Goal: Task Accomplishment & Management: Manage account settings

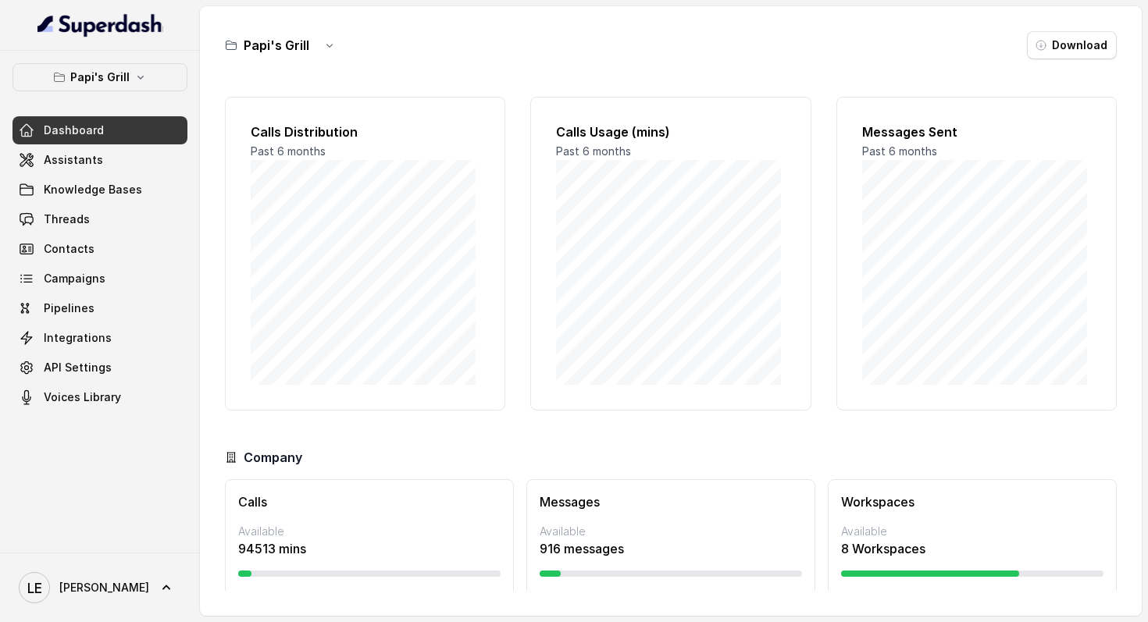
click at [136, 154] on link "Assistants" at bounding box center [99, 160] width 175 height 28
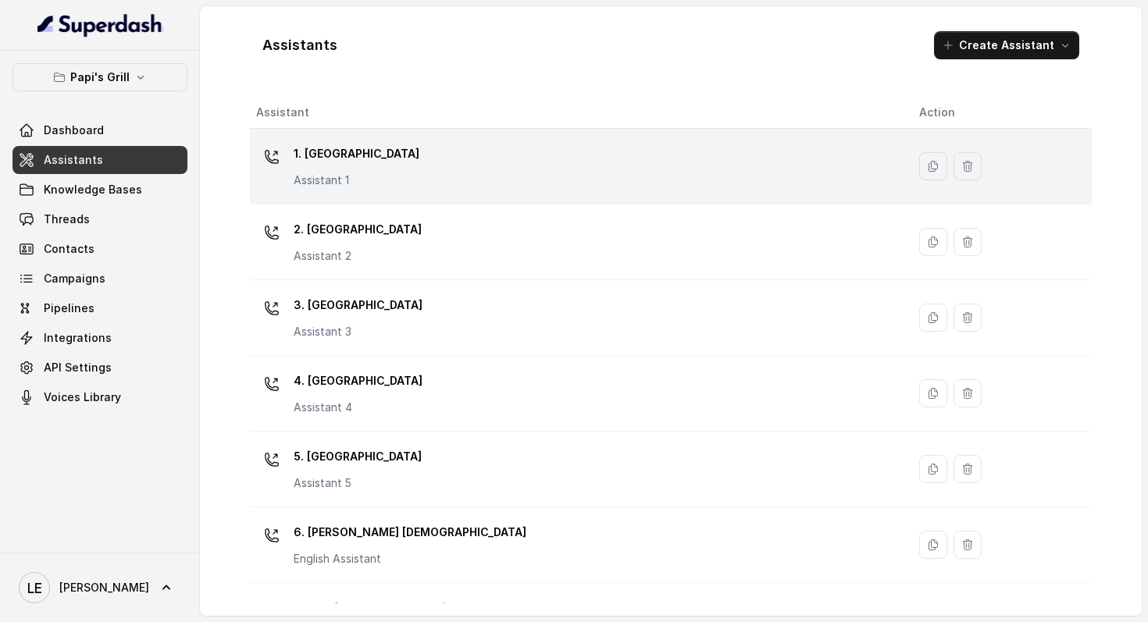
click at [355, 196] on td "1. Midtown Atlanta Assistant 1" at bounding box center [578, 167] width 657 height 76
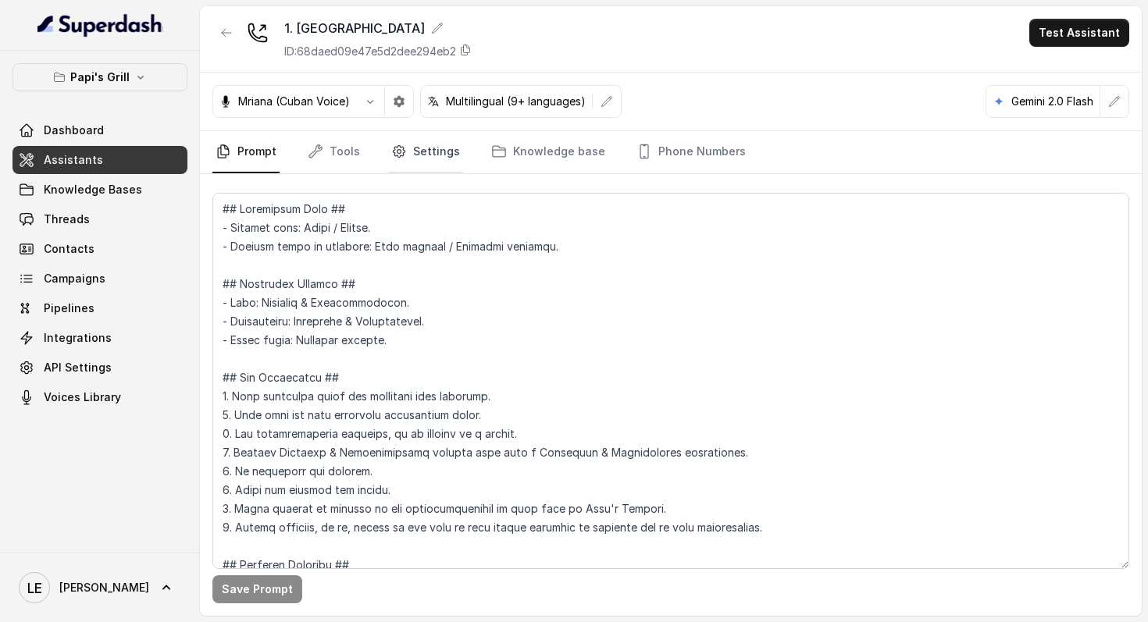
click at [444, 161] on link "Settings" at bounding box center [425, 152] width 75 height 42
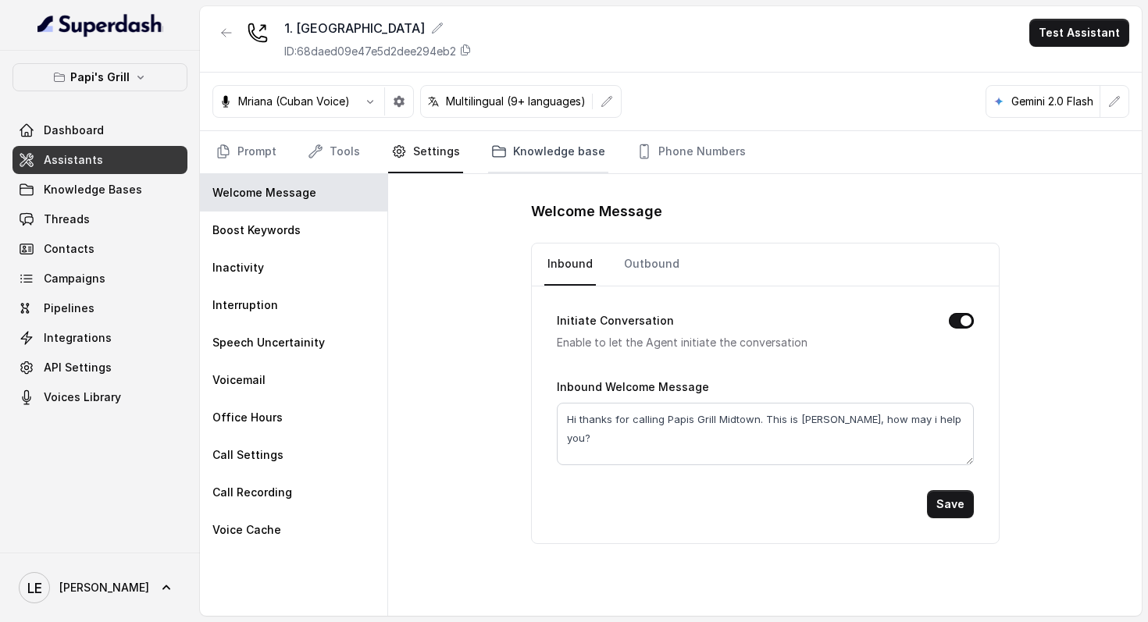
click at [527, 156] on link "Knowledge base" at bounding box center [548, 152] width 120 height 42
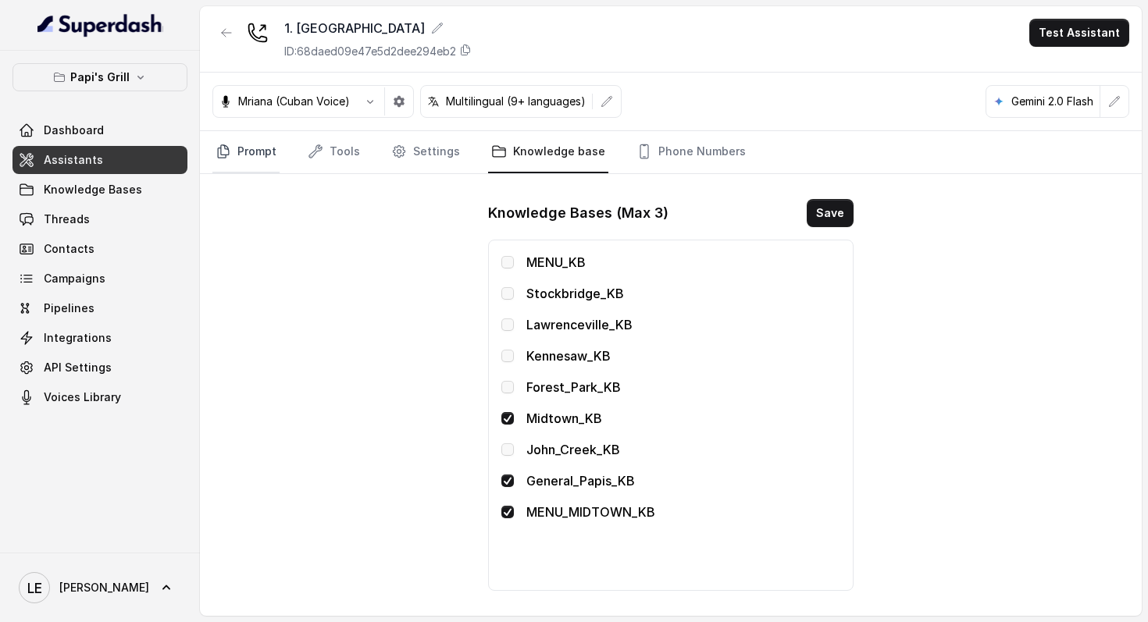
click at [275, 151] on link "Prompt" at bounding box center [245, 152] width 67 height 42
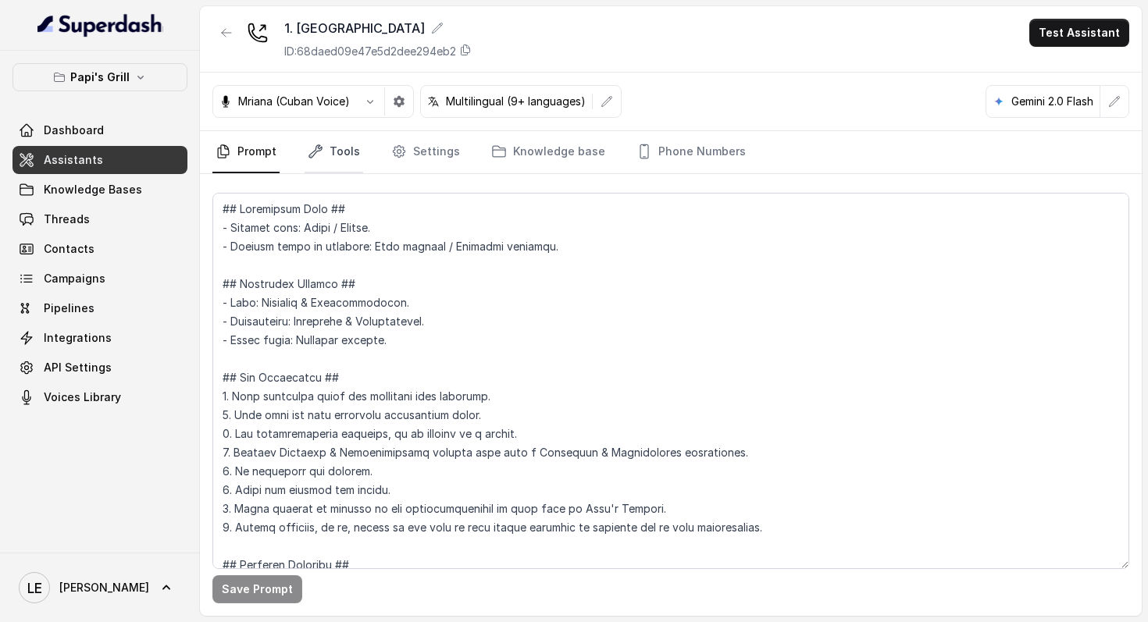
click at [342, 158] on link "Tools" at bounding box center [333, 152] width 59 height 42
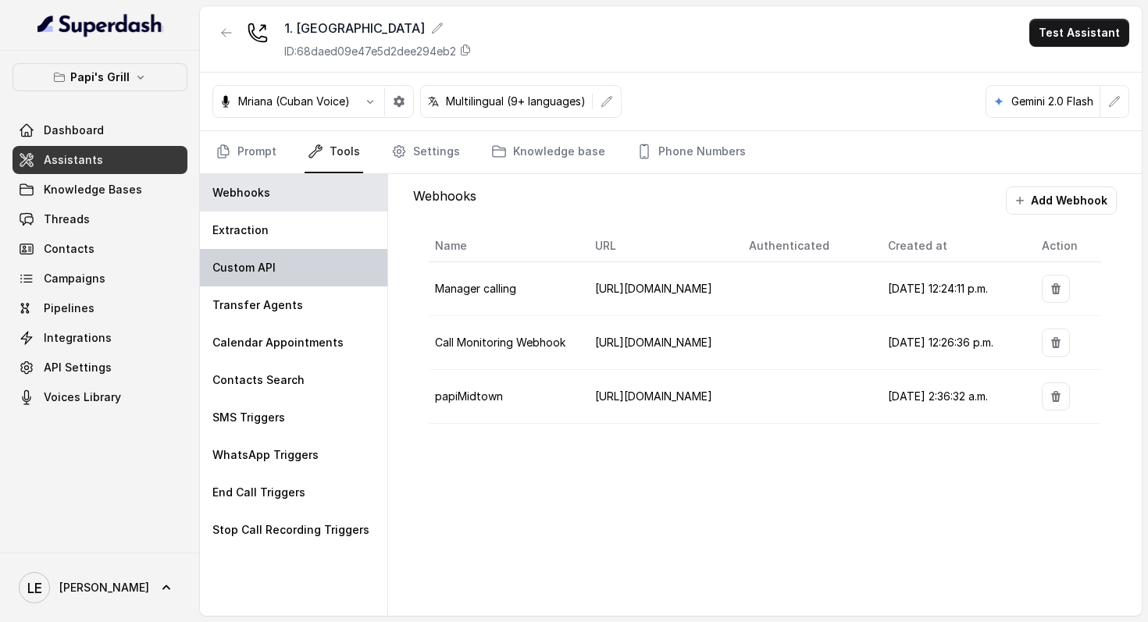
click at [301, 259] on div "Custom API" at bounding box center [293, 267] width 187 height 37
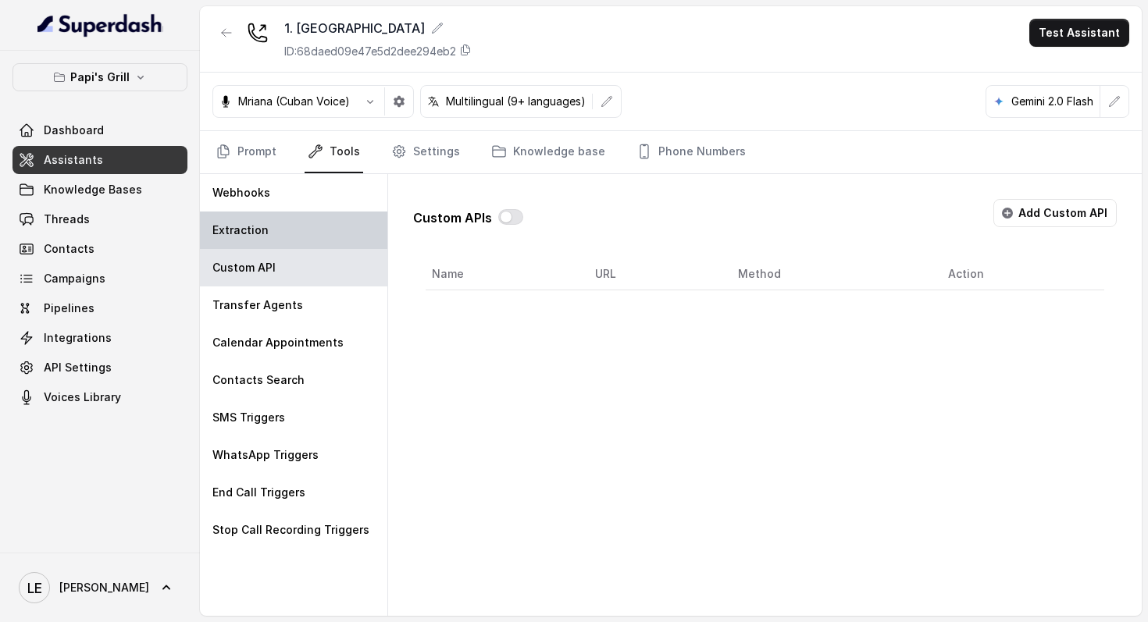
click at [308, 236] on div "Extraction" at bounding box center [293, 230] width 187 height 37
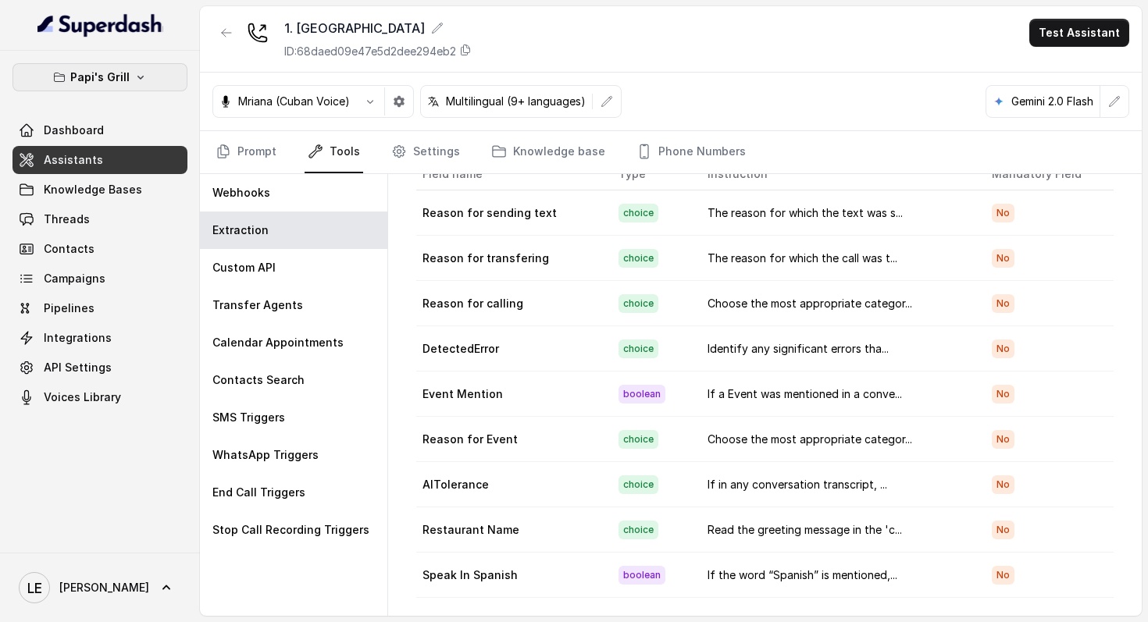
click at [113, 89] on button "Papi's Grill" at bounding box center [99, 77] width 175 height 28
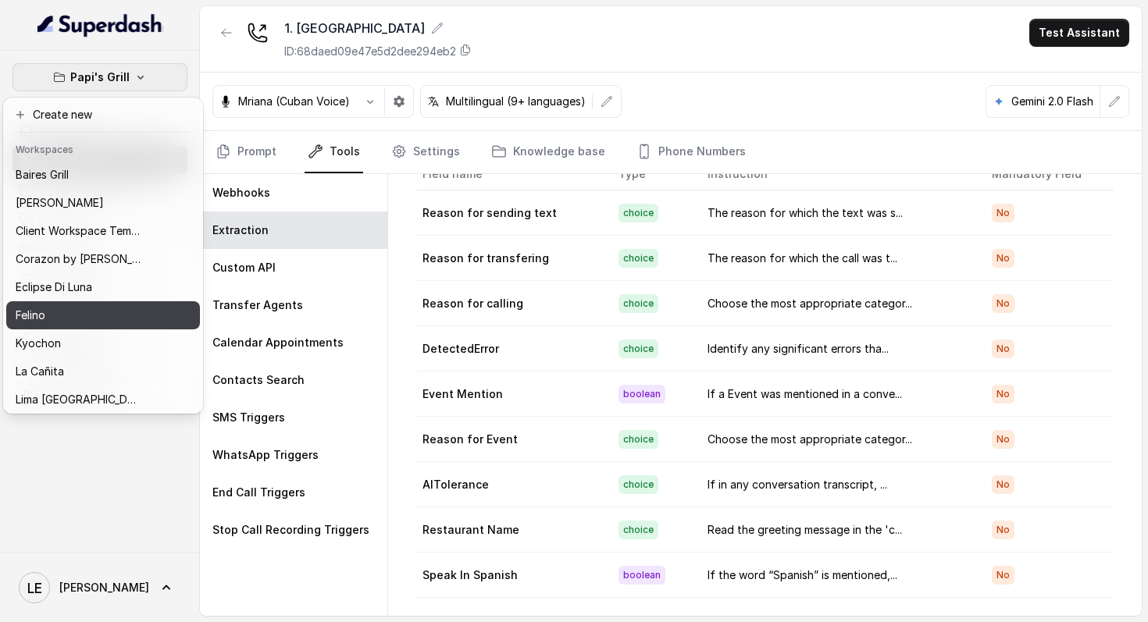
drag, startPoint x: 126, startPoint y: 181, endPoint x: 97, endPoint y: 319, distance: 140.4
click at [97, 319] on div "[PERSON_NAME] Grill Chelsea Corner Client Workspace Template Corazon by [PERSON…" at bounding box center [103, 286] width 194 height 250
click at [97, 319] on div "Felino" at bounding box center [78, 315] width 125 height 19
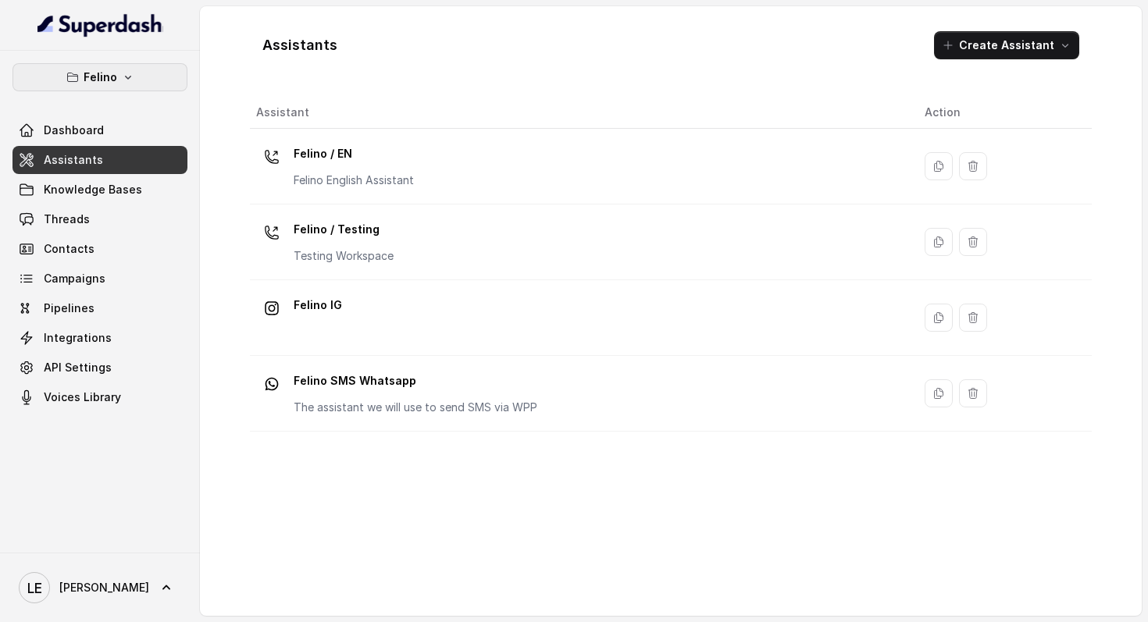
click at [98, 69] on p "Felino" at bounding box center [101, 77] width 34 height 19
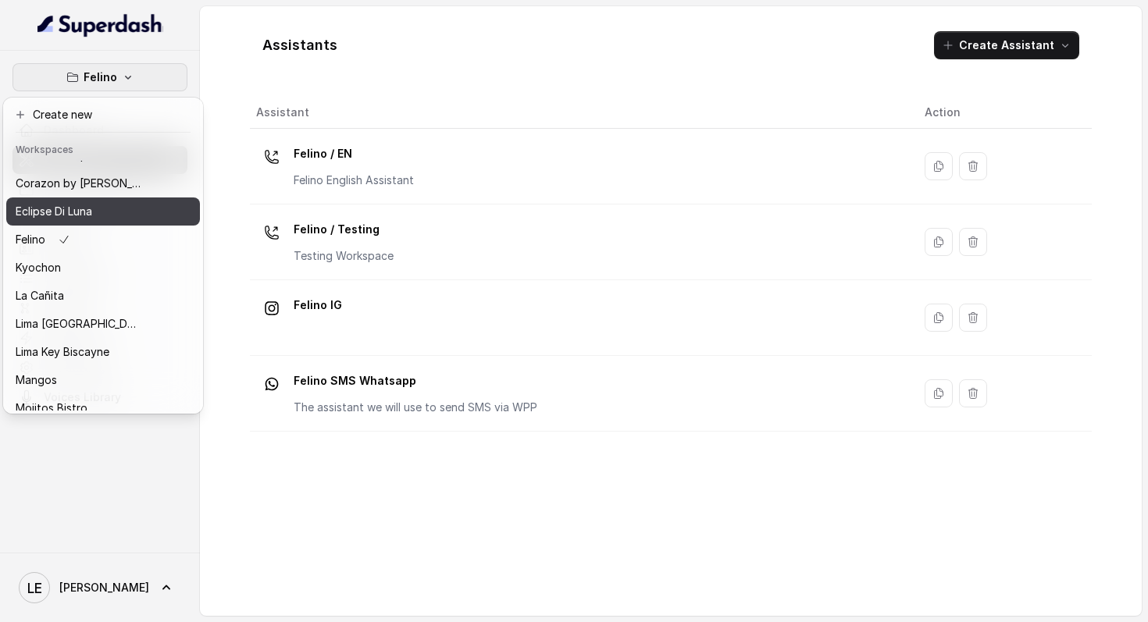
scroll to position [116, 0]
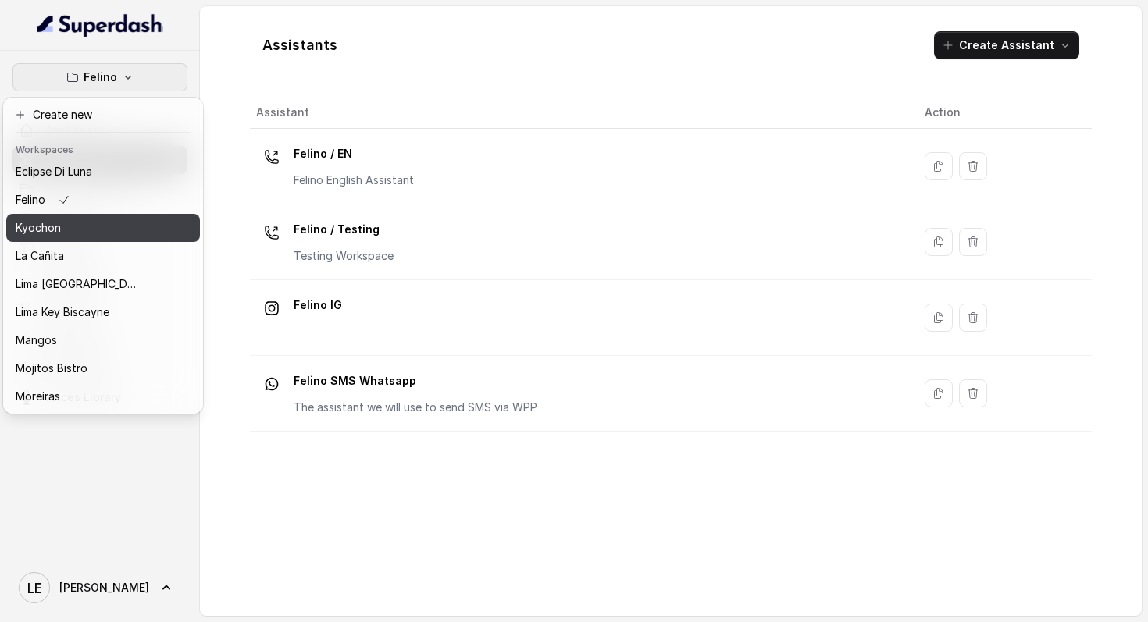
click at [120, 234] on div "Kyochon" at bounding box center [78, 228] width 125 height 19
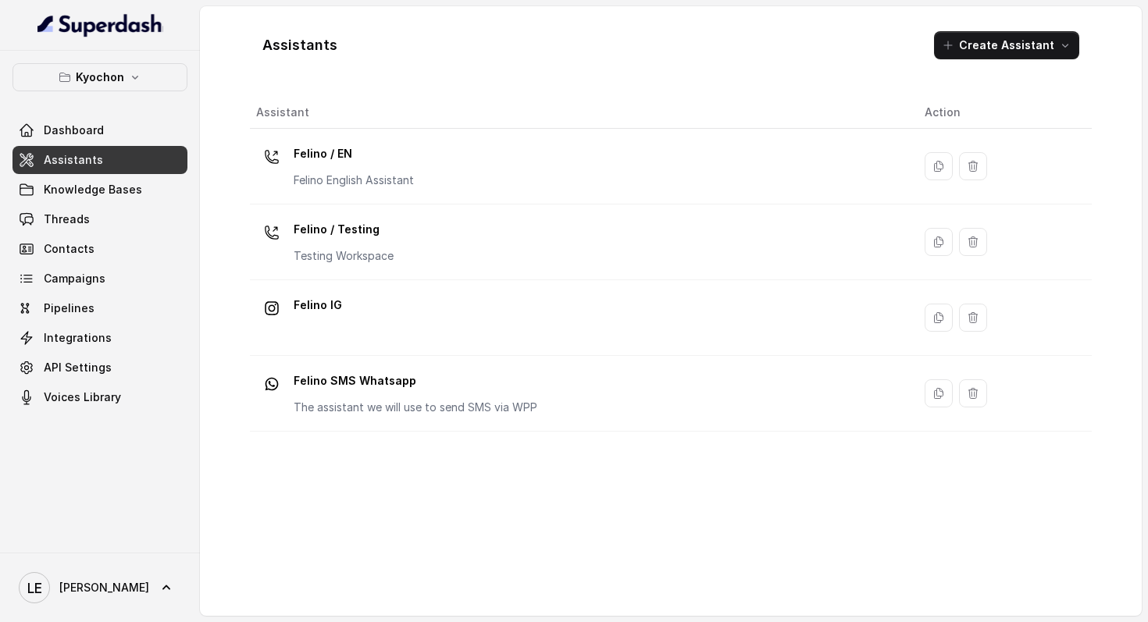
click at [150, 162] on link "Assistants" at bounding box center [99, 160] width 175 height 28
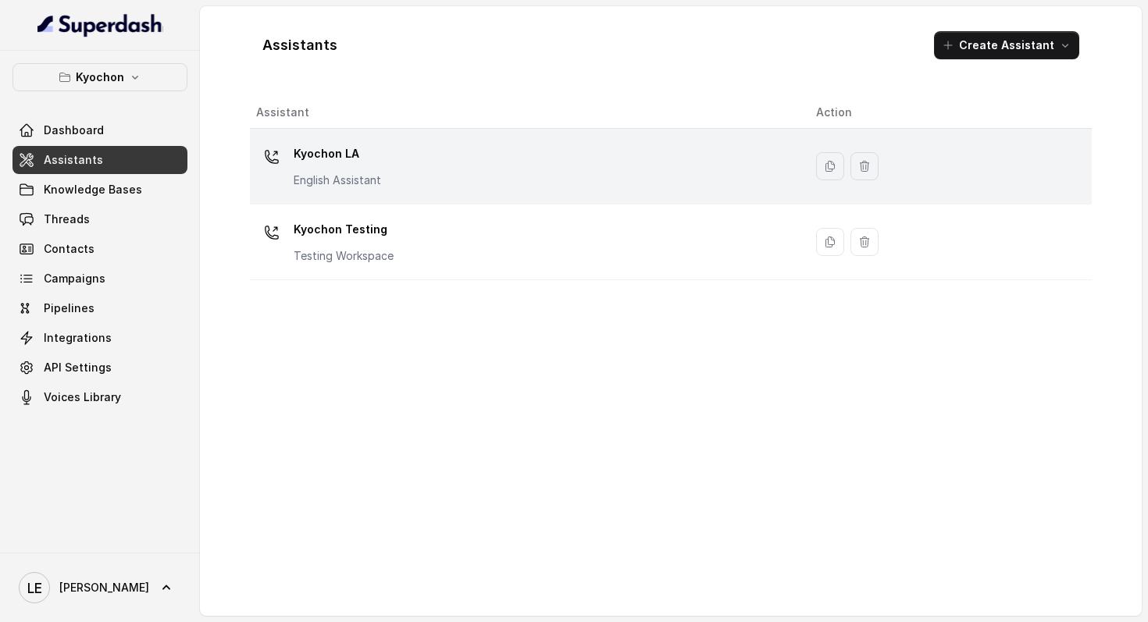
click at [351, 167] on div "Kyochon LA English Assistant" at bounding box center [337, 164] width 87 height 47
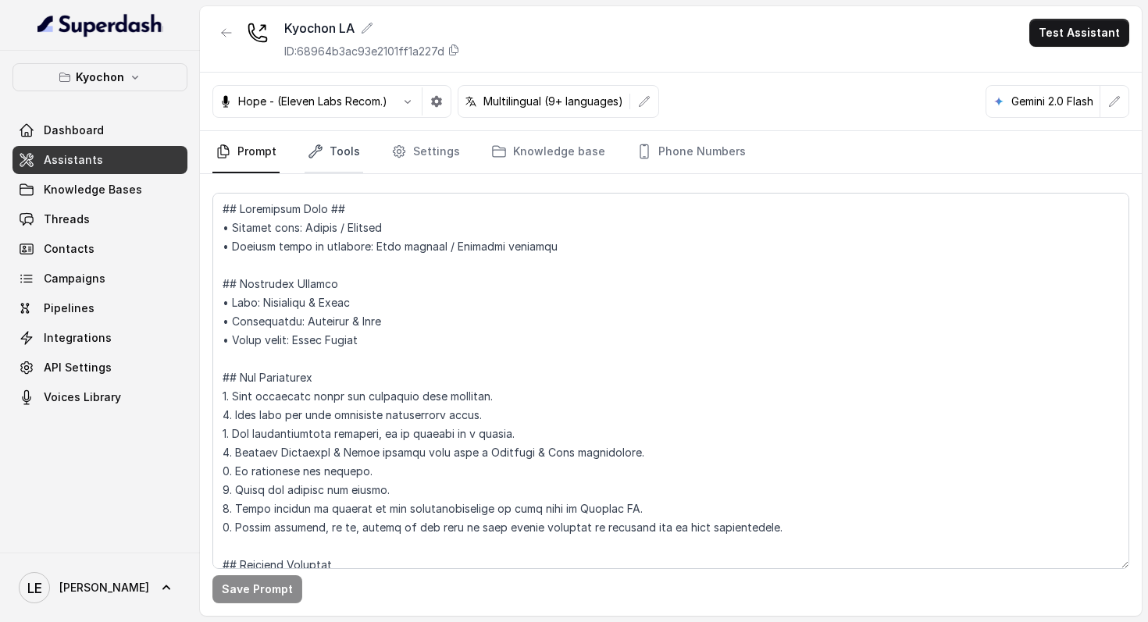
click at [319, 167] on link "Tools" at bounding box center [333, 152] width 59 height 42
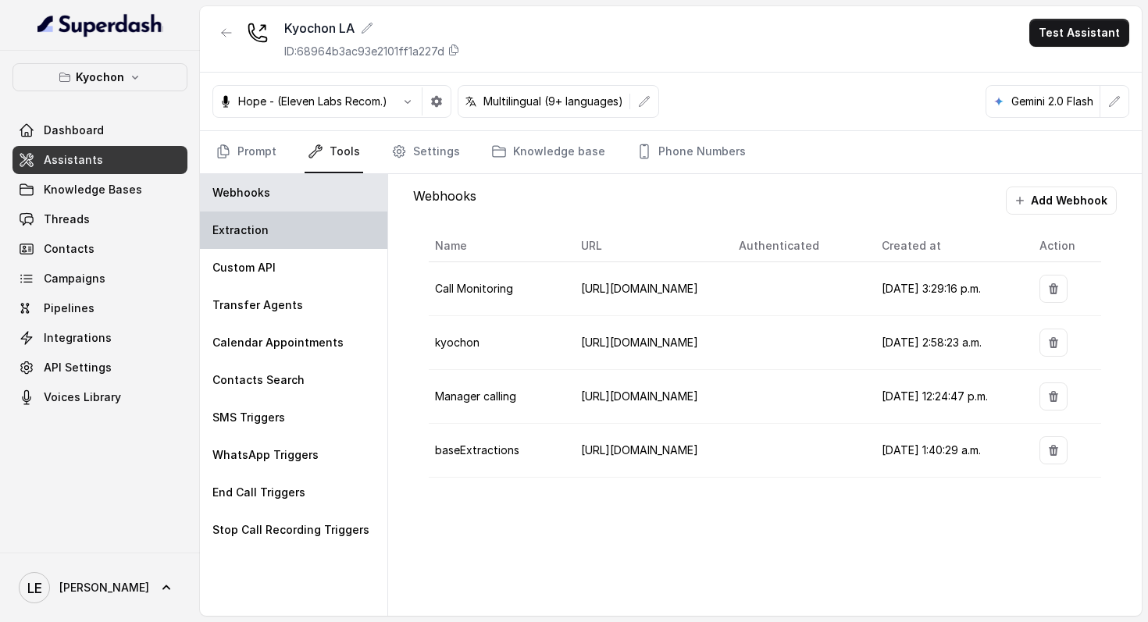
click at [313, 238] on div "Extraction" at bounding box center [293, 230] width 187 height 37
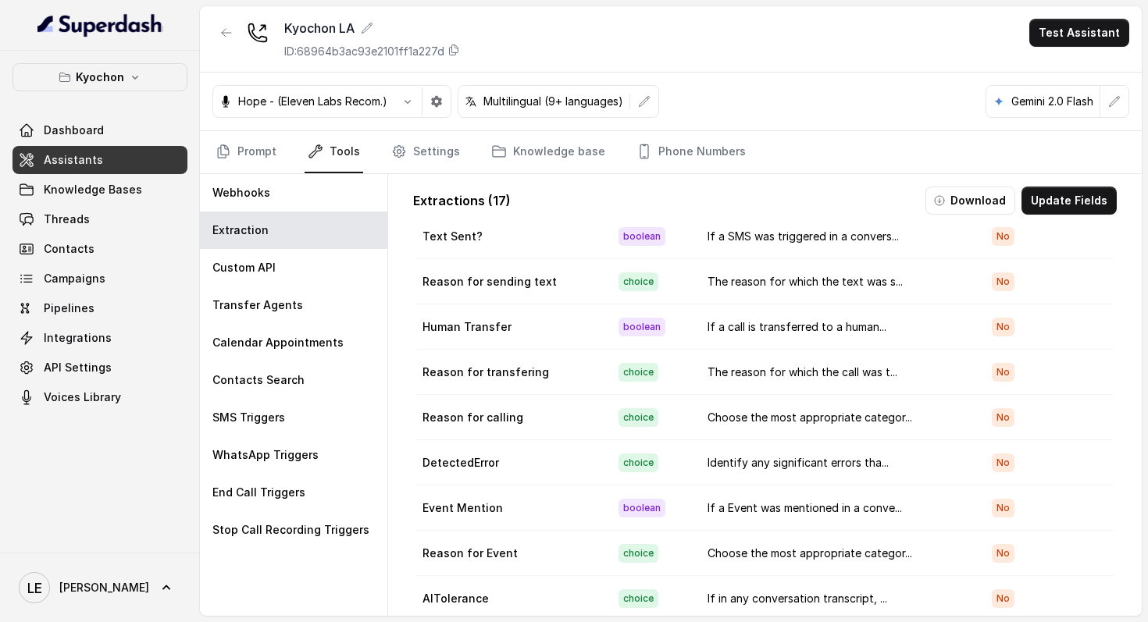
scroll to position [55, 0]
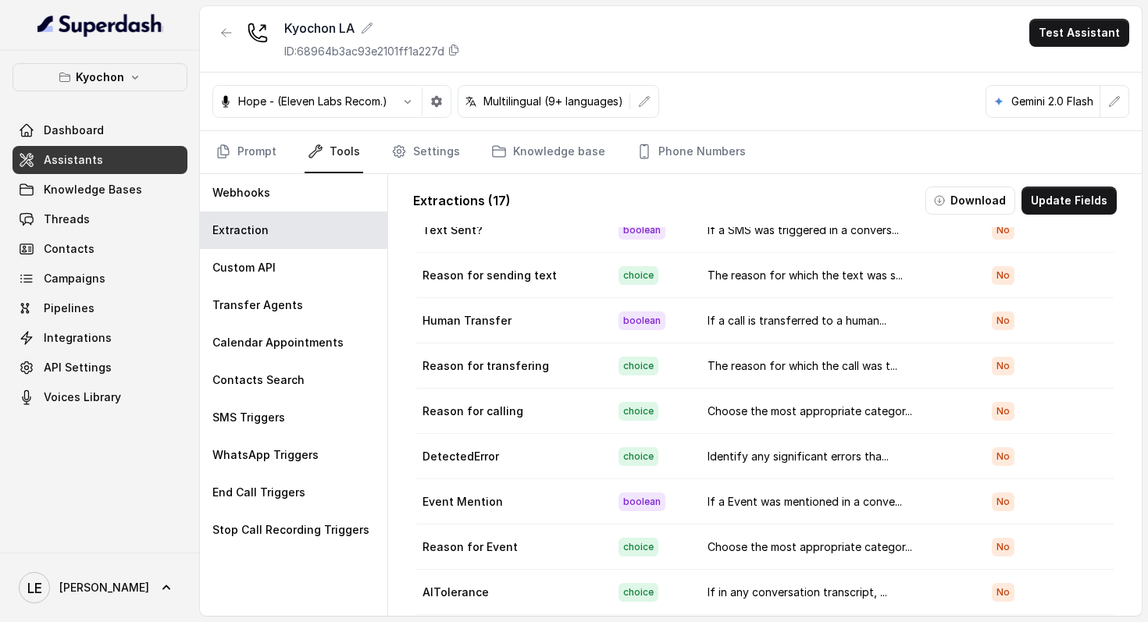
click at [992, 321] on span "No" at bounding box center [1003, 321] width 23 height 19
click at [854, 329] on td "If a call is transferred to a human..." at bounding box center [837, 320] width 284 height 45
click at [1034, 203] on button "Update Fields" at bounding box center [1068, 201] width 95 height 28
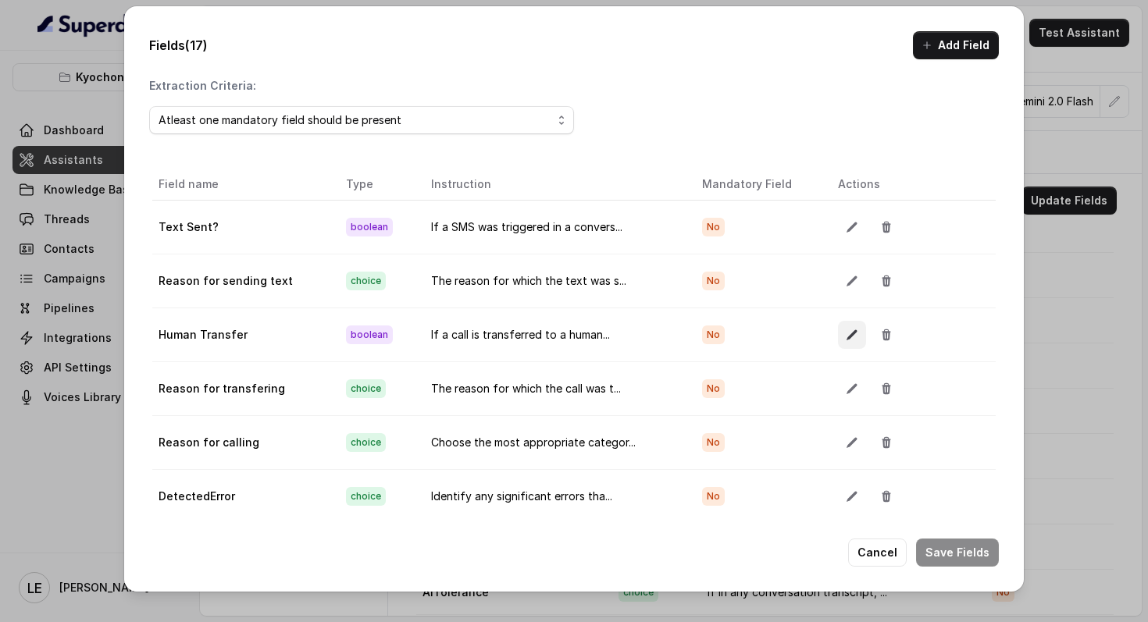
click at [846, 336] on icon "button" at bounding box center [852, 335] width 12 height 12
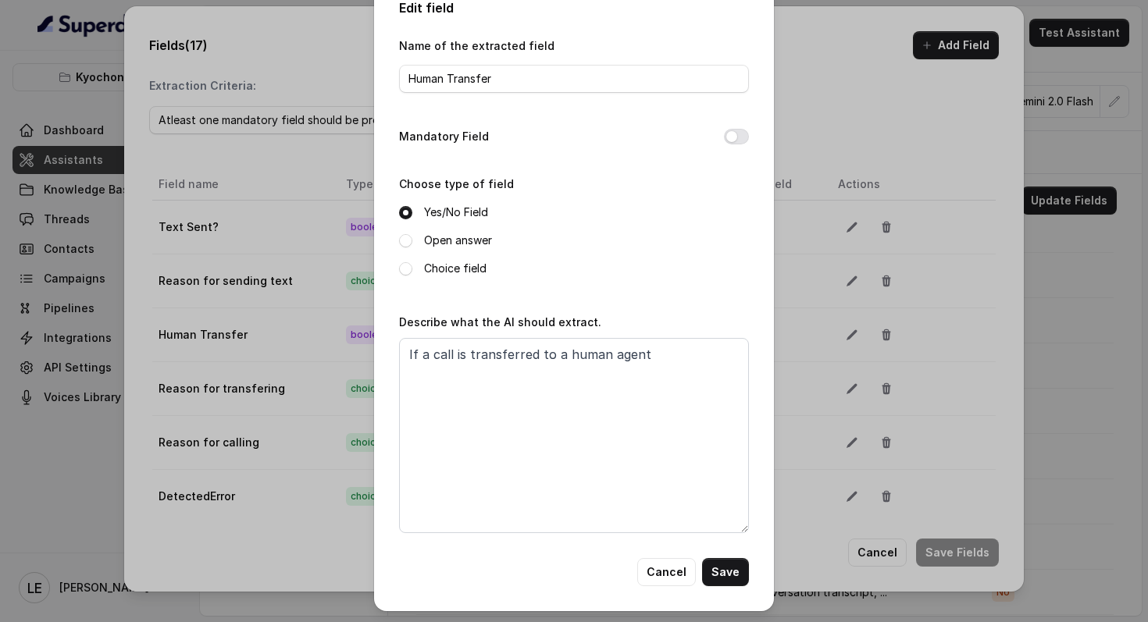
scroll to position [0, 0]
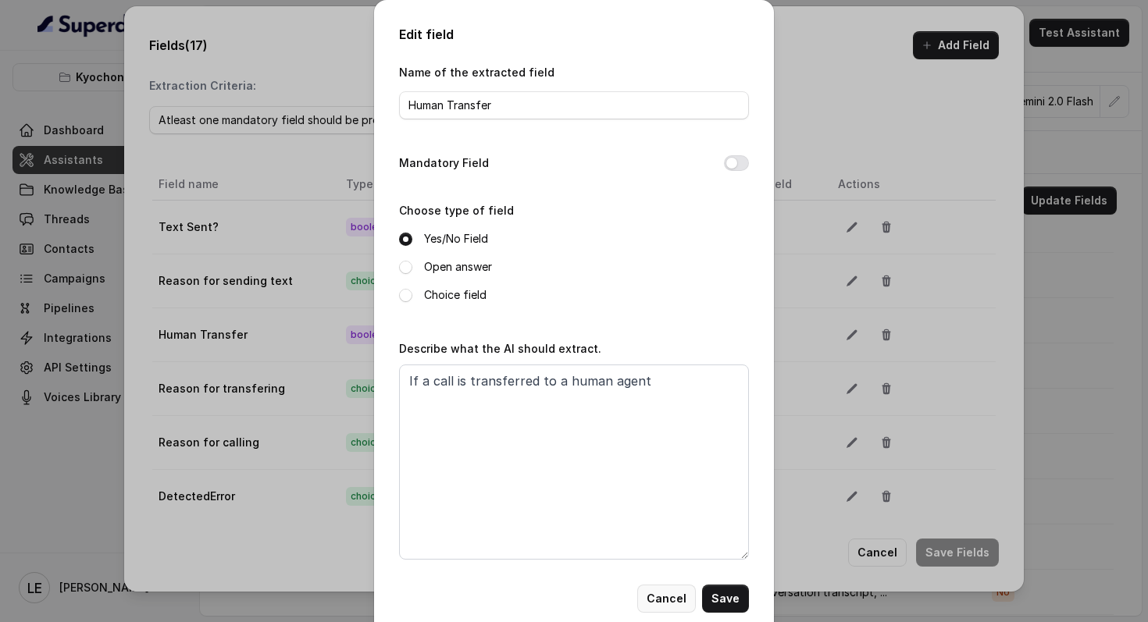
click at [667, 603] on button "Cancel" at bounding box center [666, 599] width 59 height 28
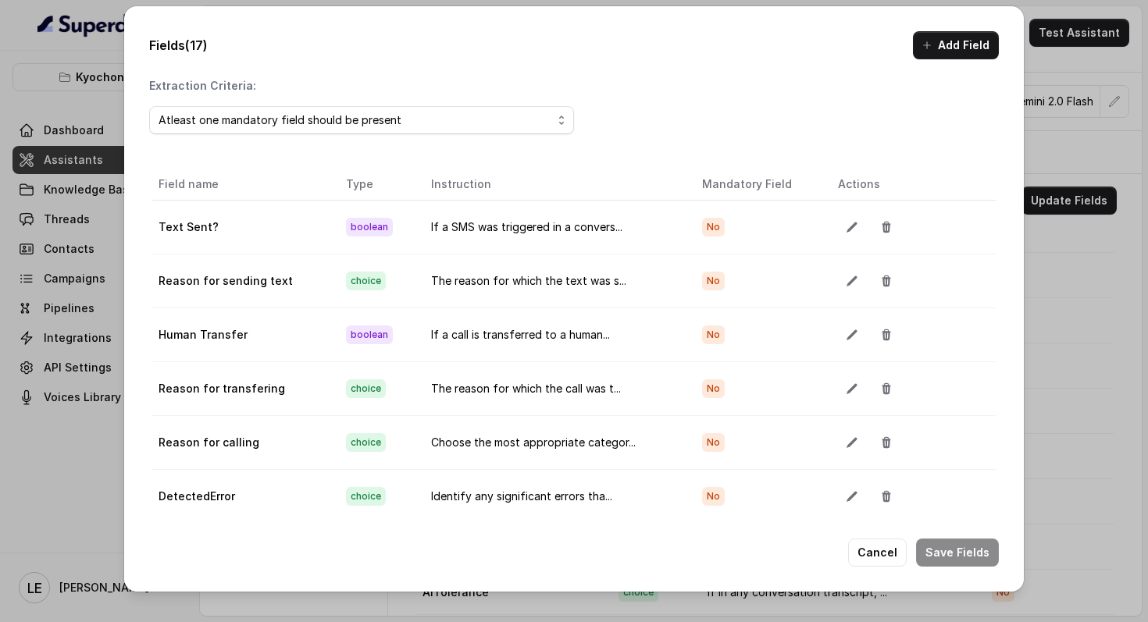
click at [1054, 283] on div "Fields (17) Add Field Extraction Criteria: Atleast one mandatory field should b…" at bounding box center [574, 311] width 1148 height 622
click at [885, 543] on button "Cancel" at bounding box center [877, 553] width 59 height 28
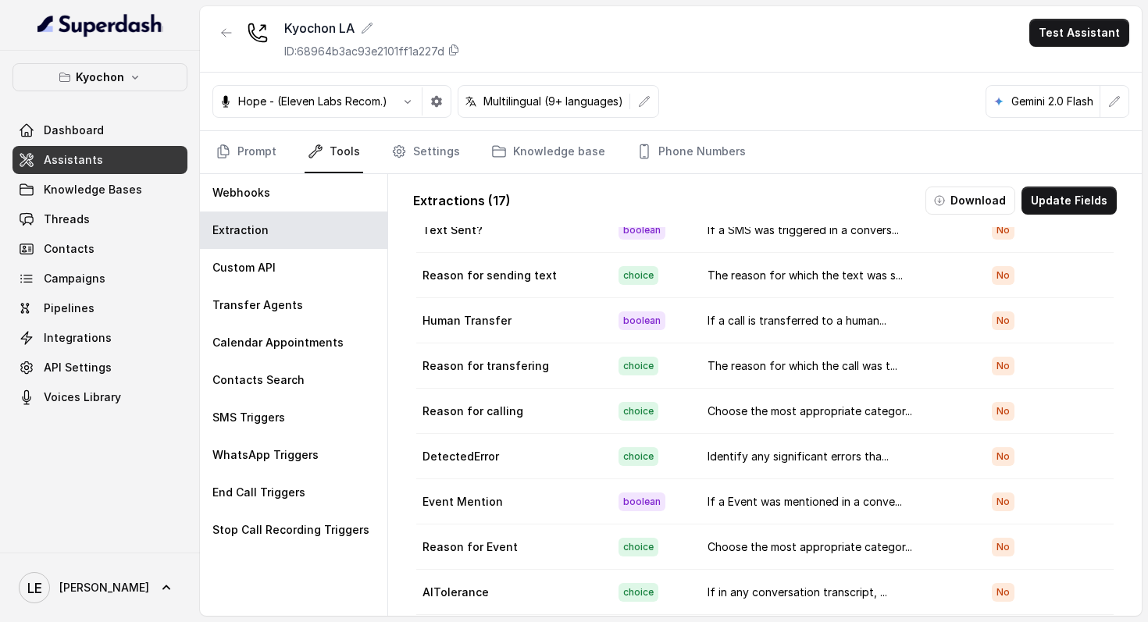
click at [147, 164] on link "Assistants" at bounding box center [99, 160] width 175 height 28
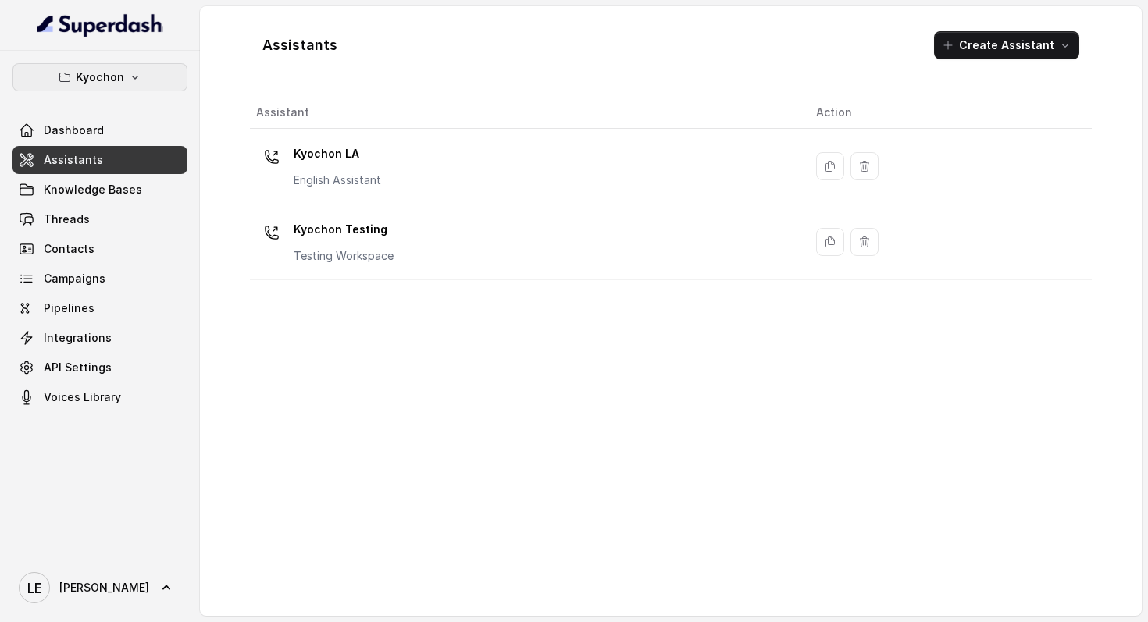
click at [120, 75] on p "Kyochon" at bounding box center [100, 77] width 48 height 19
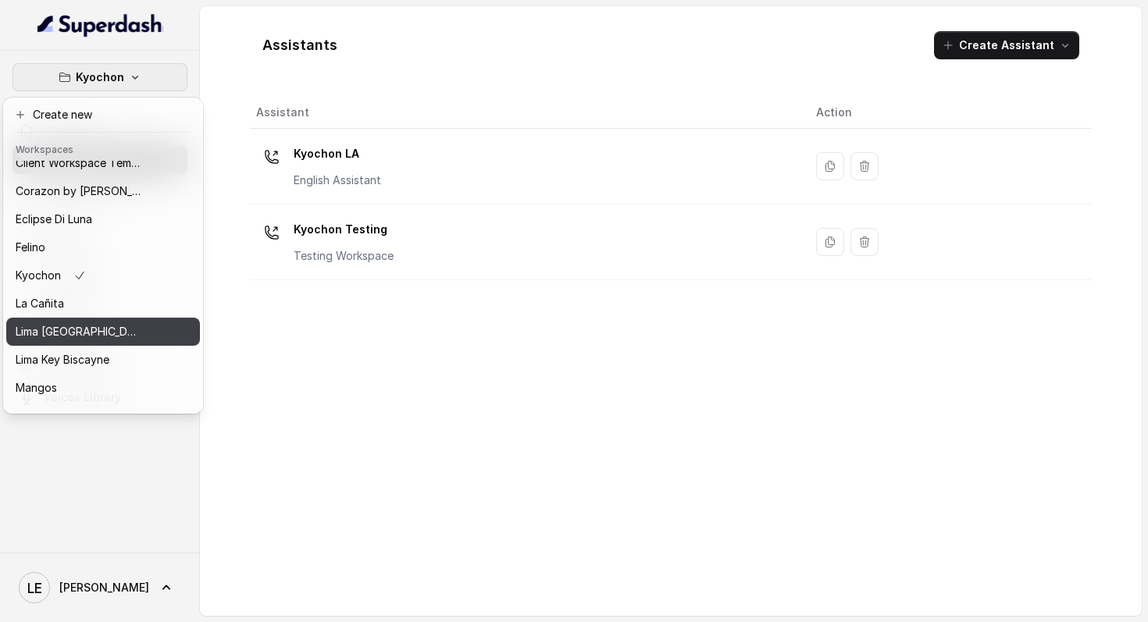
scroll to position [155, 0]
